Goal: Information Seeking & Learning: Learn about a topic

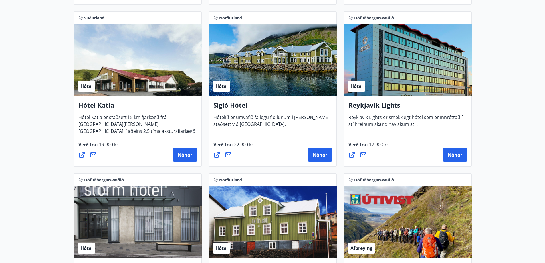
scroll to position [429, 0]
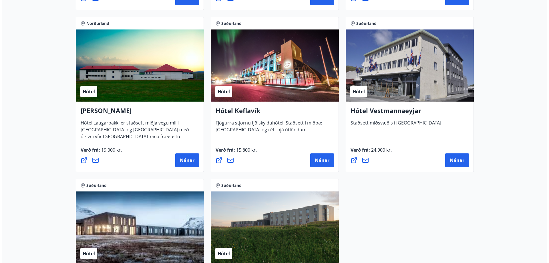
scroll to position [1372, 0]
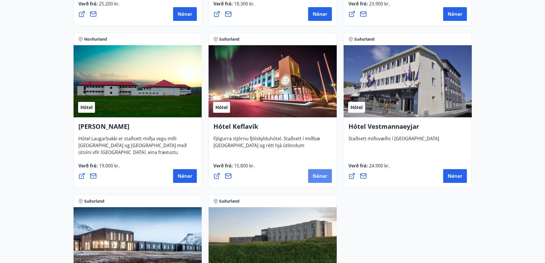
click at [316, 175] on span "Nánar" at bounding box center [320, 176] width 15 height 6
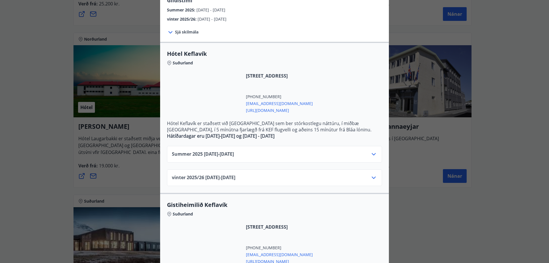
scroll to position [29, 0]
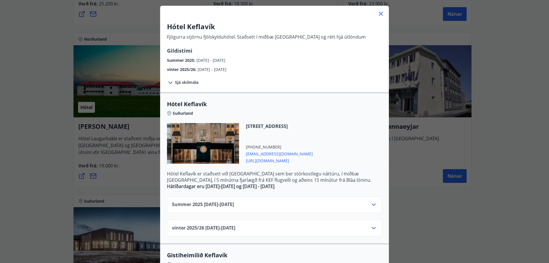
click at [168, 81] on icon at bounding box center [170, 82] width 7 height 7
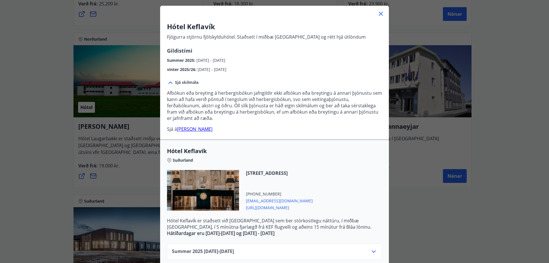
click at [168, 81] on icon at bounding box center [170, 82] width 7 height 7
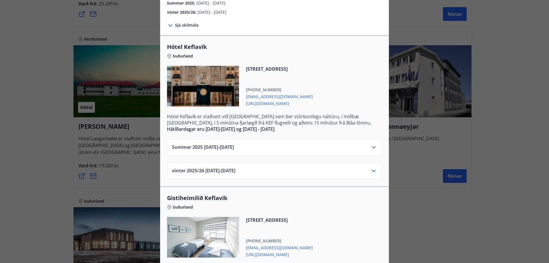
scroll to position [114, 0]
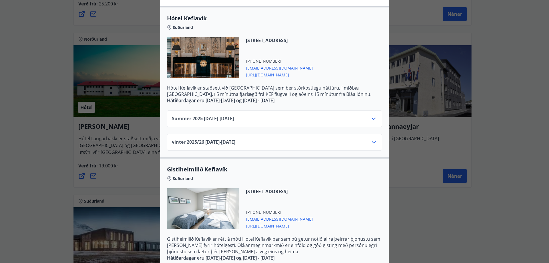
click at [371, 118] on icon at bounding box center [373, 118] width 7 height 7
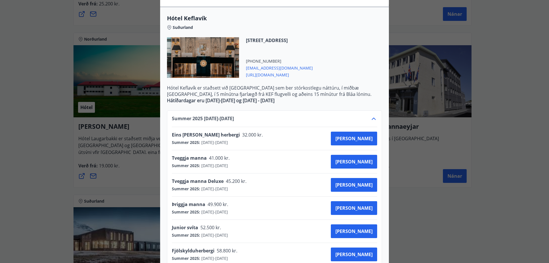
click at [371, 118] on icon at bounding box center [373, 118] width 7 height 7
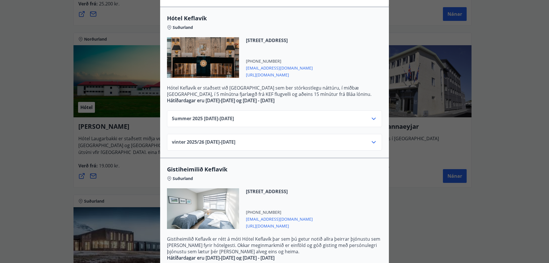
click at [372, 140] on icon at bounding box center [373, 142] width 7 height 7
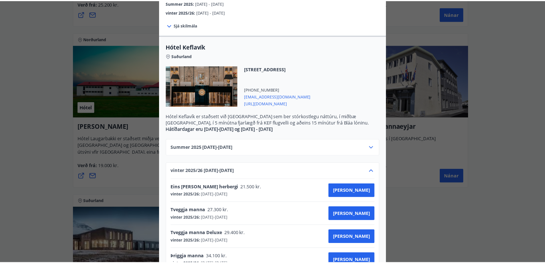
scroll to position [0, 0]
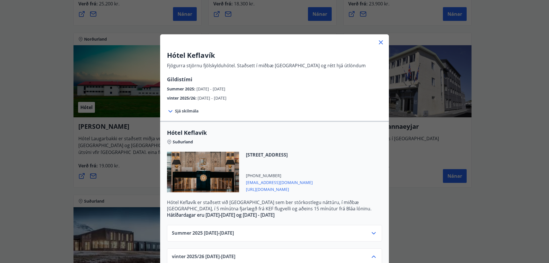
click at [378, 39] on icon at bounding box center [380, 42] width 7 height 7
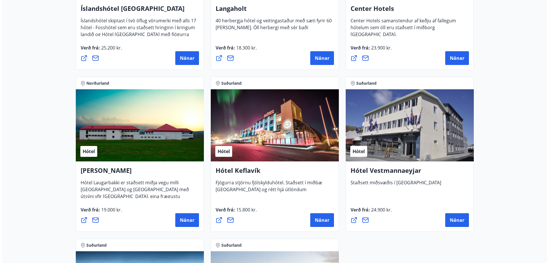
scroll to position [1344, 0]
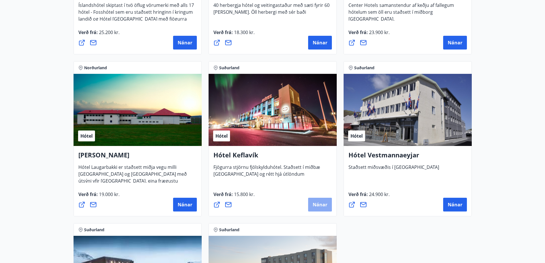
click at [321, 203] on span "Nánar" at bounding box center [320, 204] width 15 height 6
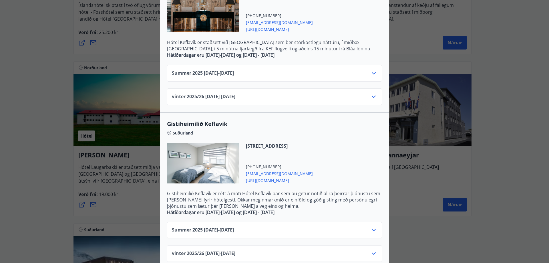
scroll to position [170, 0]
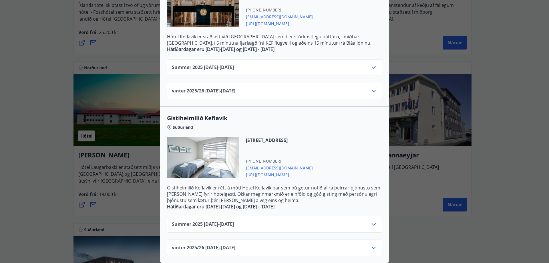
click at [372, 244] on icon at bounding box center [373, 247] width 7 height 7
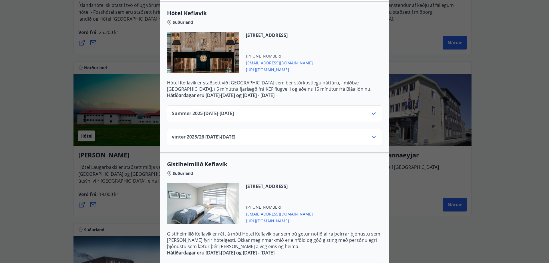
scroll to position [91, 0]
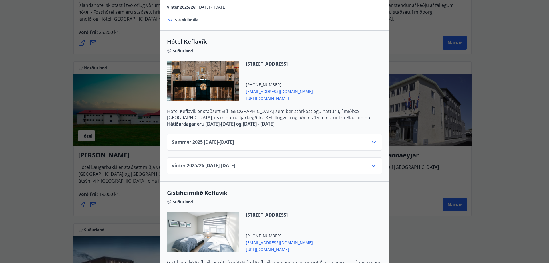
click at [372, 164] on icon at bounding box center [373, 165] width 7 height 7
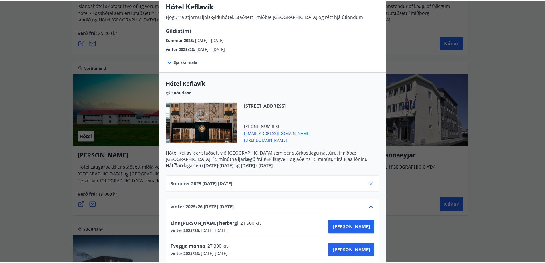
scroll to position [0, 0]
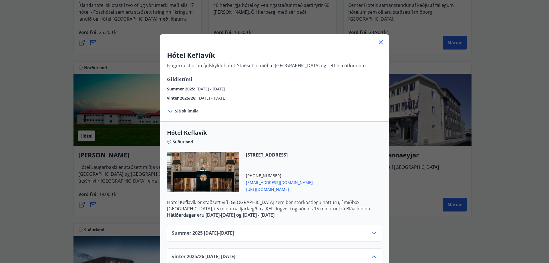
click at [379, 40] on icon at bounding box center [380, 42] width 7 height 7
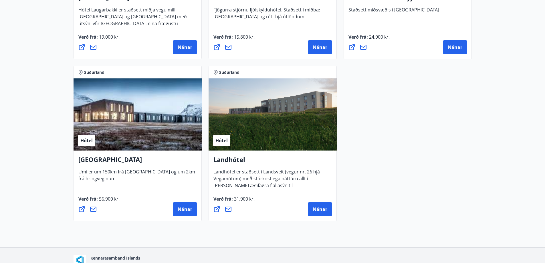
scroll to position [1533, 0]
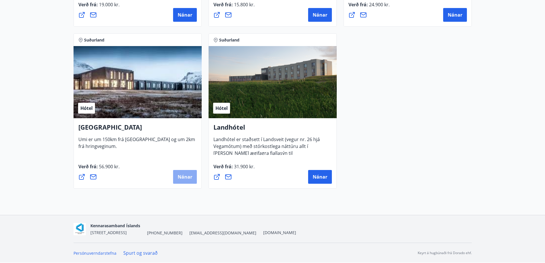
click at [194, 176] on button "Nánar" at bounding box center [185, 177] width 24 height 14
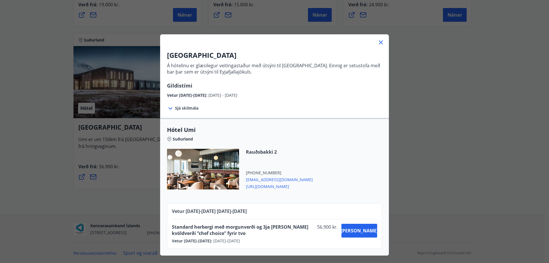
click at [379, 41] on icon at bounding box center [380, 42] width 7 height 7
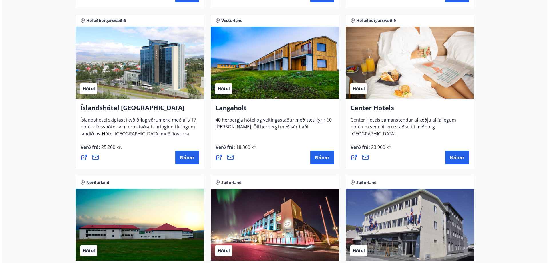
scroll to position [1219, 0]
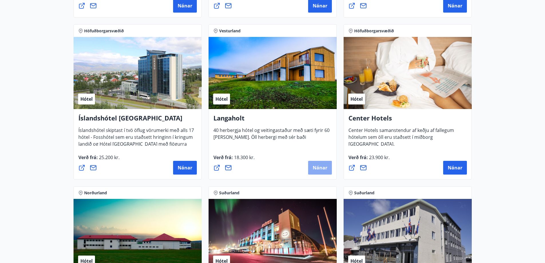
click at [321, 169] on span "Nánar" at bounding box center [320, 167] width 15 height 6
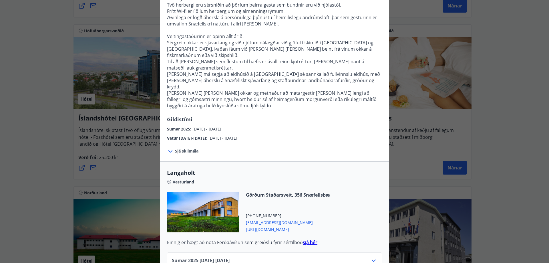
scroll to position [108, 0]
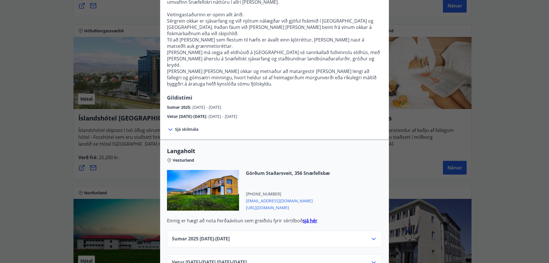
click at [371, 259] on icon at bounding box center [373, 262] width 7 height 7
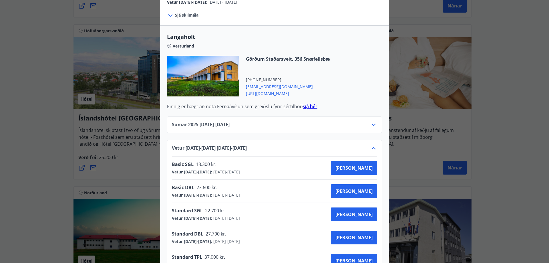
scroll to position [222, 0]
click at [306, 103] on strong "sjá hér" at bounding box center [310, 106] width 15 height 6
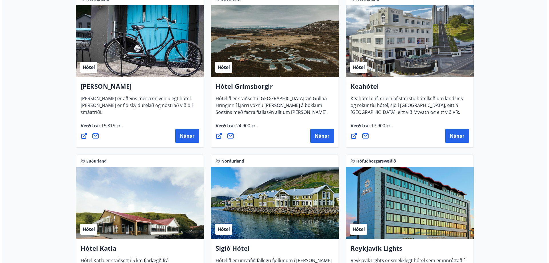
scroll to position [286, 0]
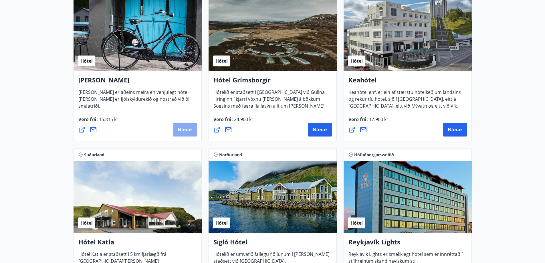
click at [179, 128] on span "Nánar" at bounding box center [185, 129] width 15 height 6
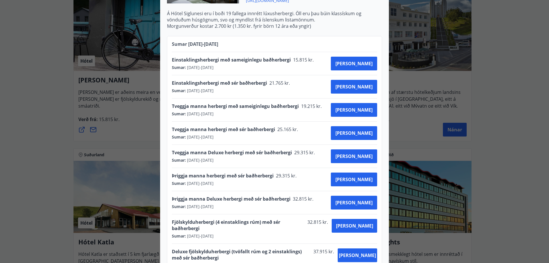
scroll to position [244, 0]
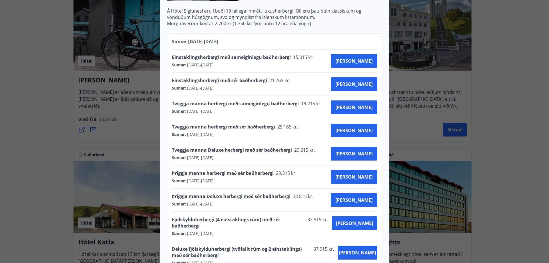
click at [28, 141] on div "Hótel Siglunes Ef þú hefur áhuga á að gista á fallegu og persónulegu hóteli sem…" at bounding box center [274, 131] width 549 height 263
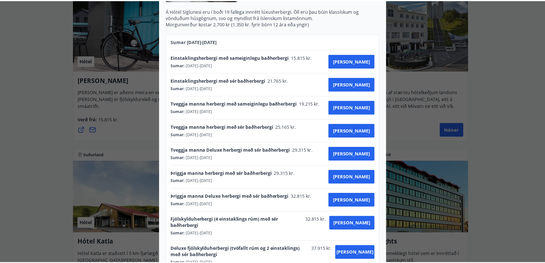
scroll to position [0, 0]
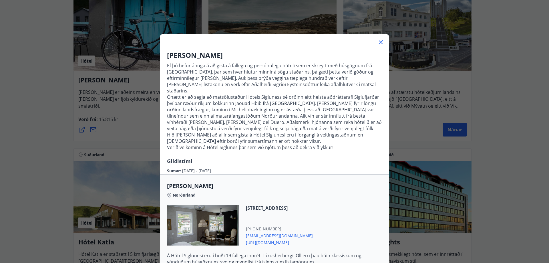
click at [382, 42] on icon at bounding box center [380, 42] width 7 height 7
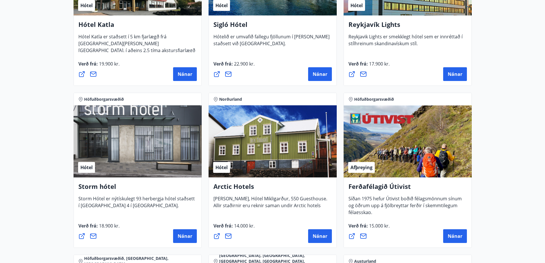
scroll to position [429, 0]
